Goal: Find specific page/section: Find specific page/section

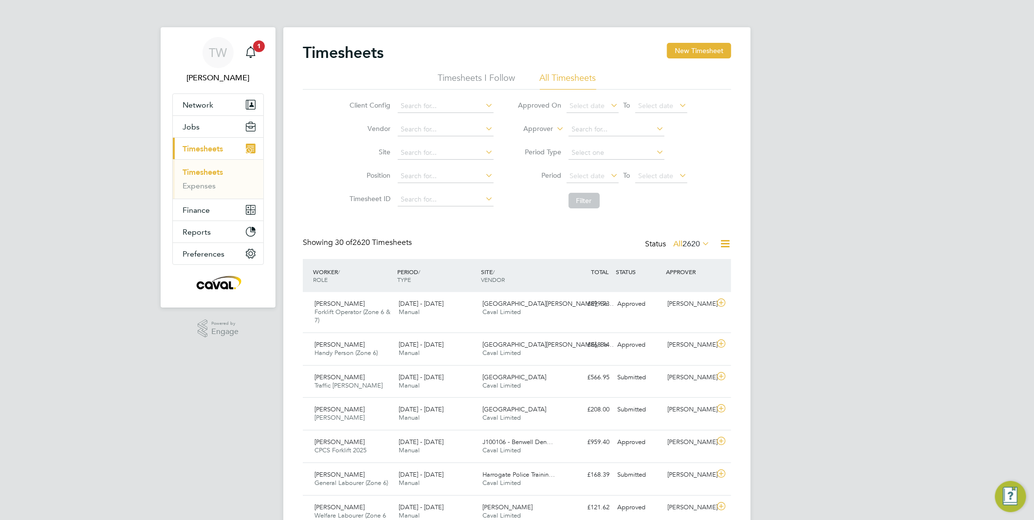
click at [218, 177] on link "Timesheets" at bounding box center [202, 171] width 40 height 9
click at [201, 129] on button "Jobs" at bounding box center [218, 126] width 91 height 21
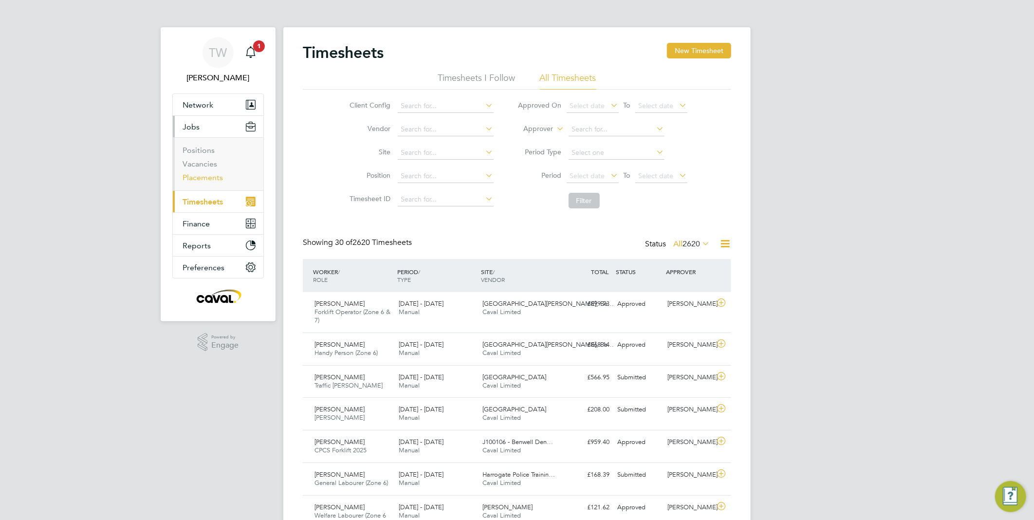
click at [204, 176] on link "Placements" at bounding box center [202, 177] width 40 height 9
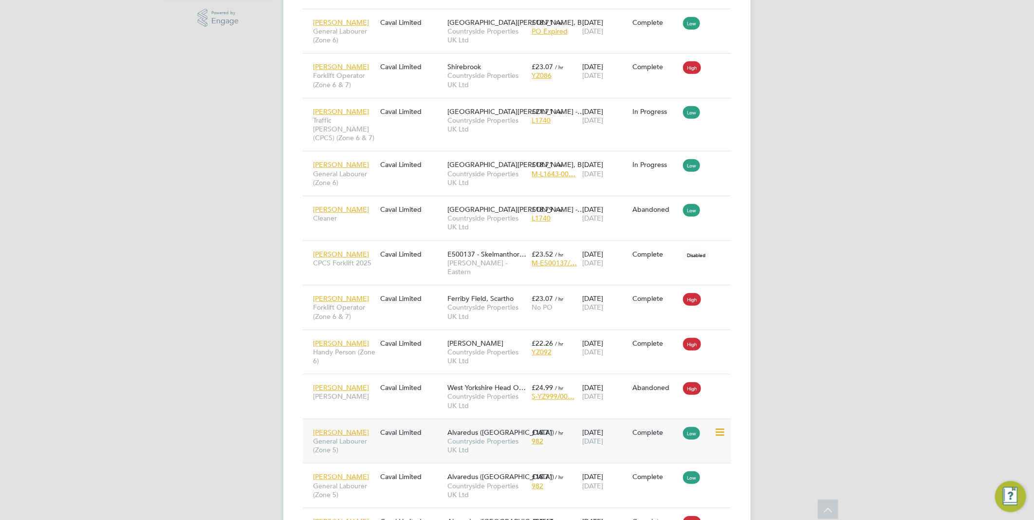
click at [591, 423] on div "[DATE] [DATE]" at bounding box center [605, 436] width 51 height 27
